Goal: Information Seeking & Learning: Learn about a topic

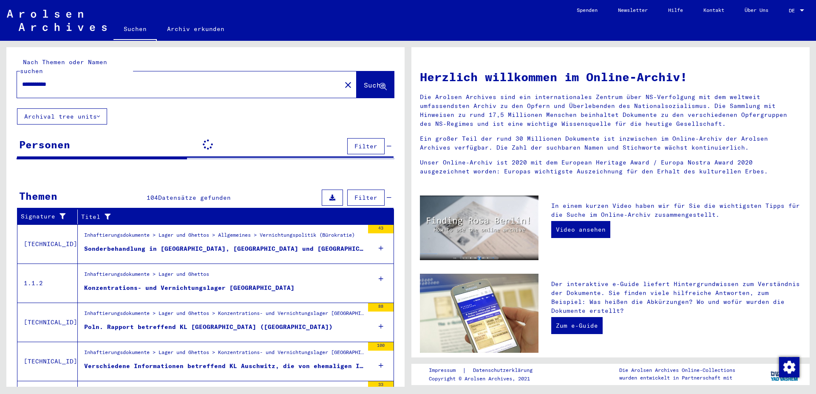
click at [799, 11] on div at bounding box center [802, 11] width 8 height 6
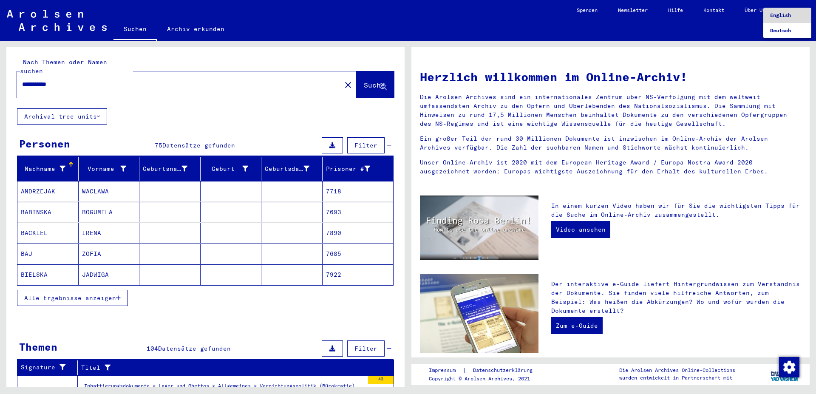
click at [778, 15] on span "English" at bounding box center [780, 15] width 21 height 6
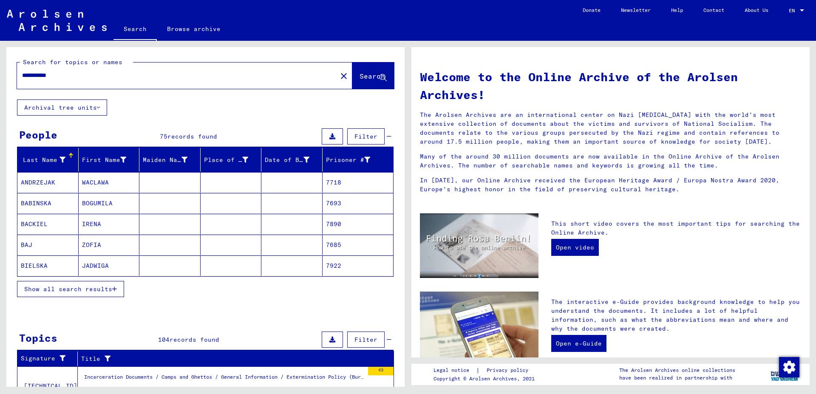
click at [61, 74] on input "**********" at bounding box center [174, 75] width 305 height 9
type input "**********"
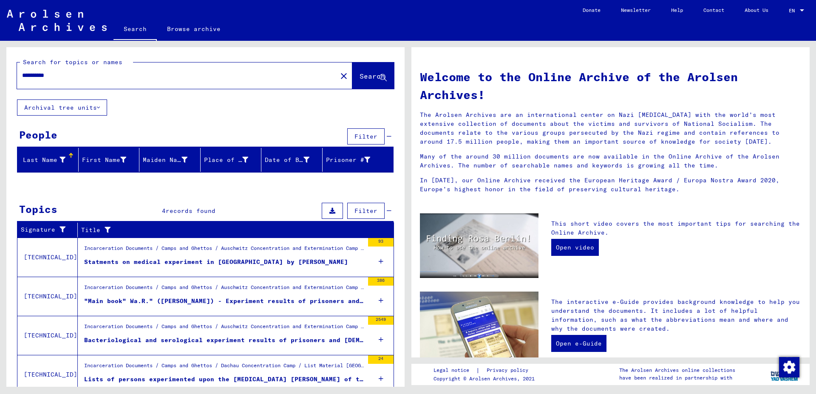
click at [130, 252] on div "Incarceration Documents / Camps and Ghettos / Auschwitz Concentration and Exter…" at bounding box center [224, 250] width 280 height 12
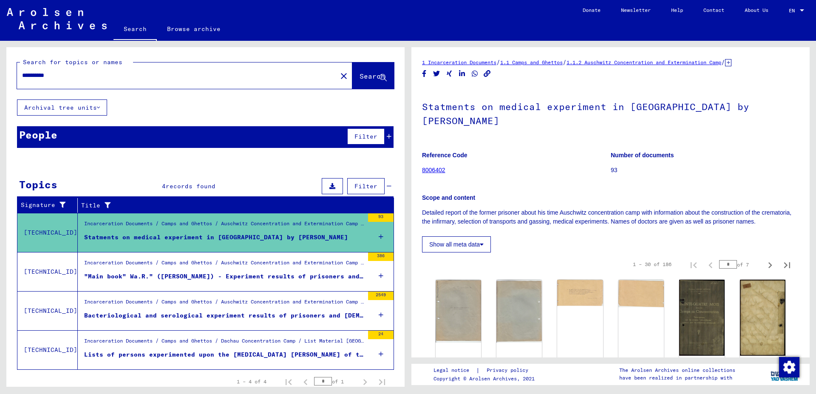
click at [130, 269] on div "Incarceration Documents / Camps and Ghettos / Auschwitz Concentration and Exter…" at bounding box center [224, 265] width 280 height 12
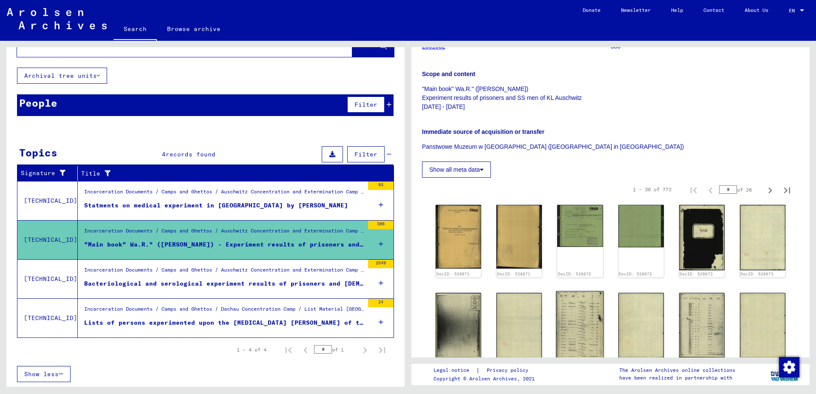
scroll to position [184, 0]
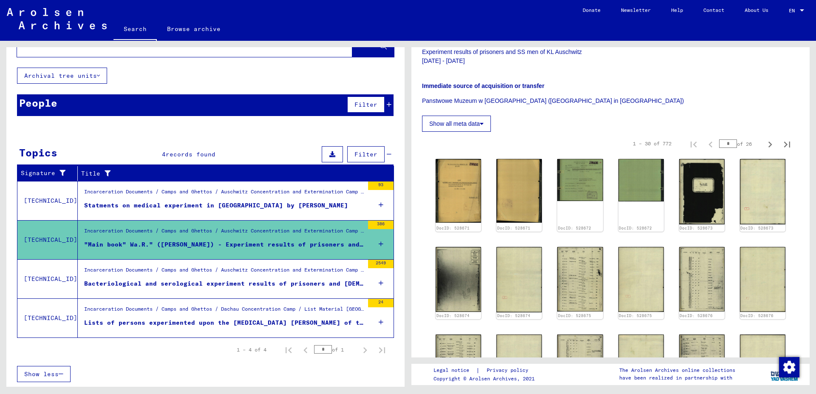
click at [156, 278] on figure "Incarceration Documents / Camps and Ghettos / Auschwitz Concentration and Exter…" at bounding box center [224, 272] width 280 height 13
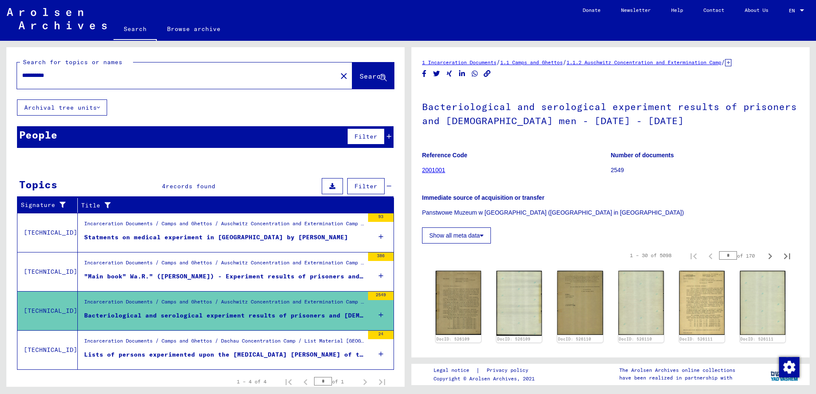
scroll to position [32, 0]
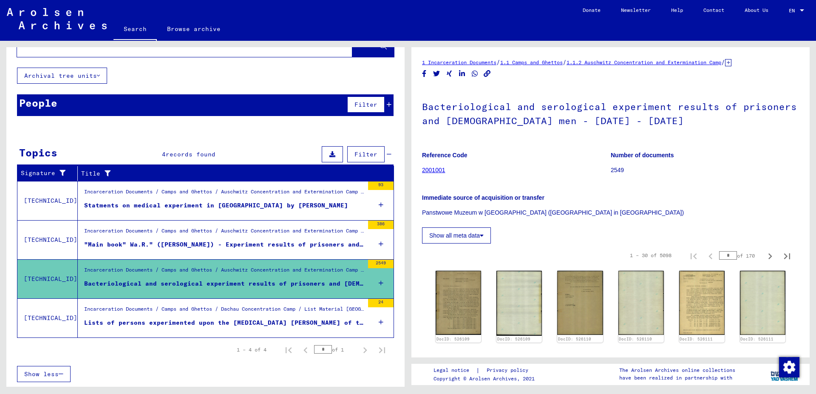
click at [201, 333] on div "Incarceration Documents / Camps and Ghettos / Dachau Concentration Camp / List …" at bounding box center [221, 318] width 286 height 39
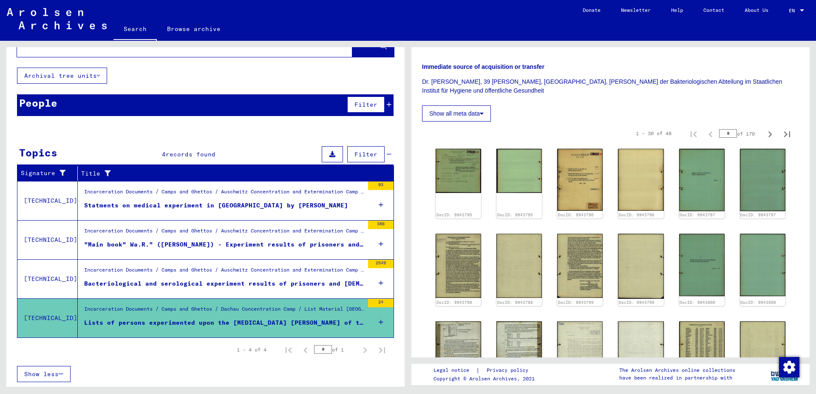
scroll to position [275, 0]
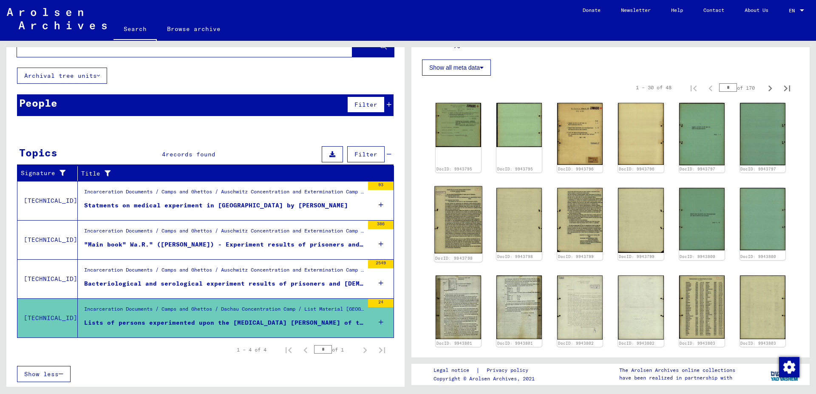
click at [461, 211] on img at bounding box center [458, 219] width 48 height 67
